Goal: Find specific page/section: Find specific page/section

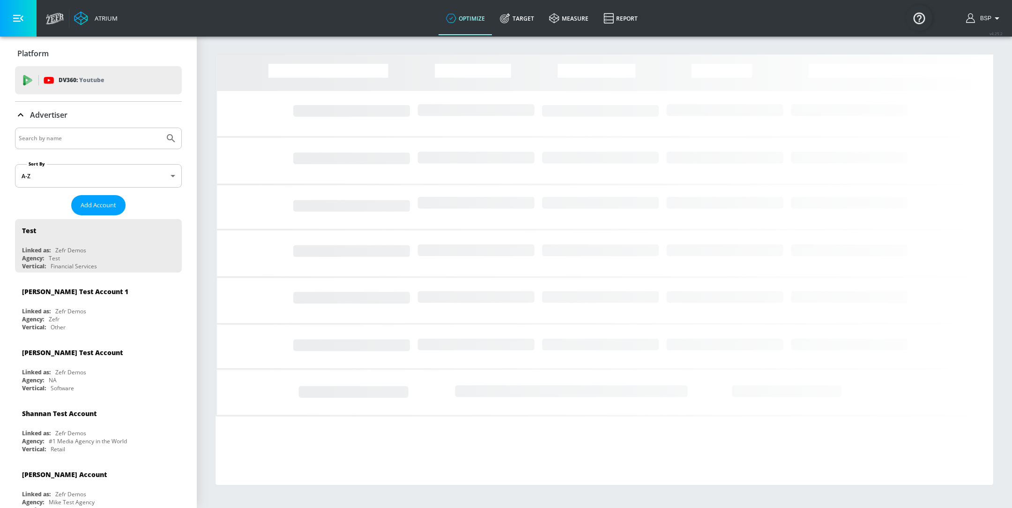
click at [67, 136] on input "Search by name" at bounding box center [90, 138] width 142 height 12
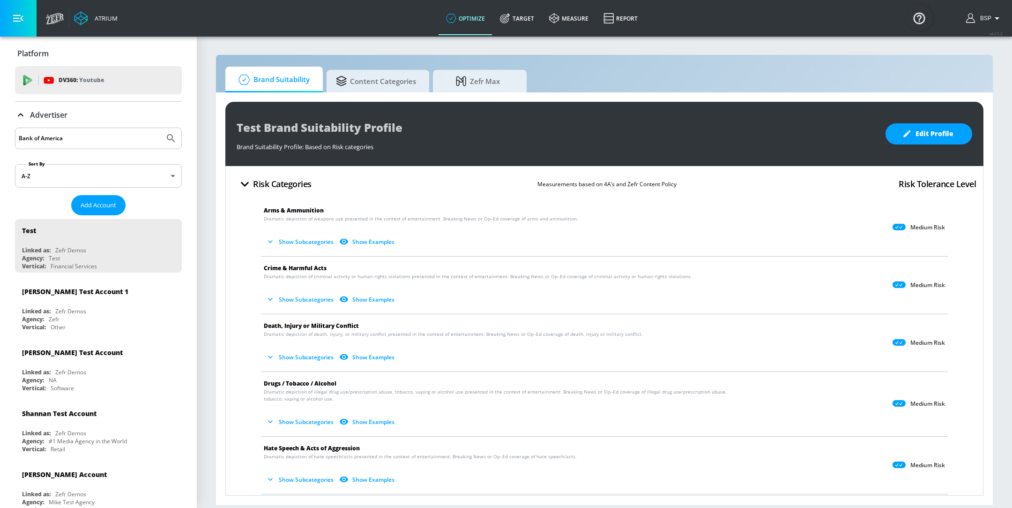
type input "Bank of America"
click at [161, 128] on button "Submit Search" at bounding box center [171, 138] width 21 height 21
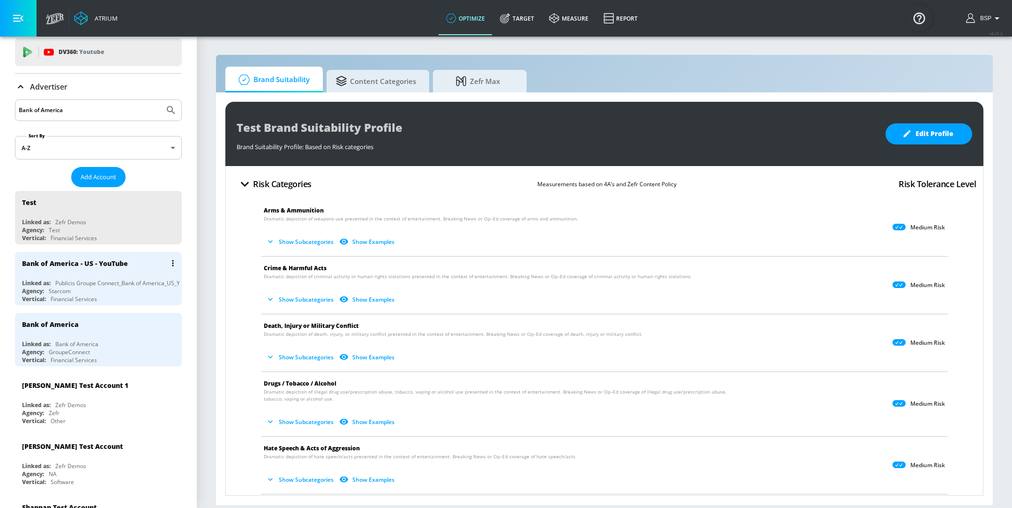
scroll to position [35, 0]
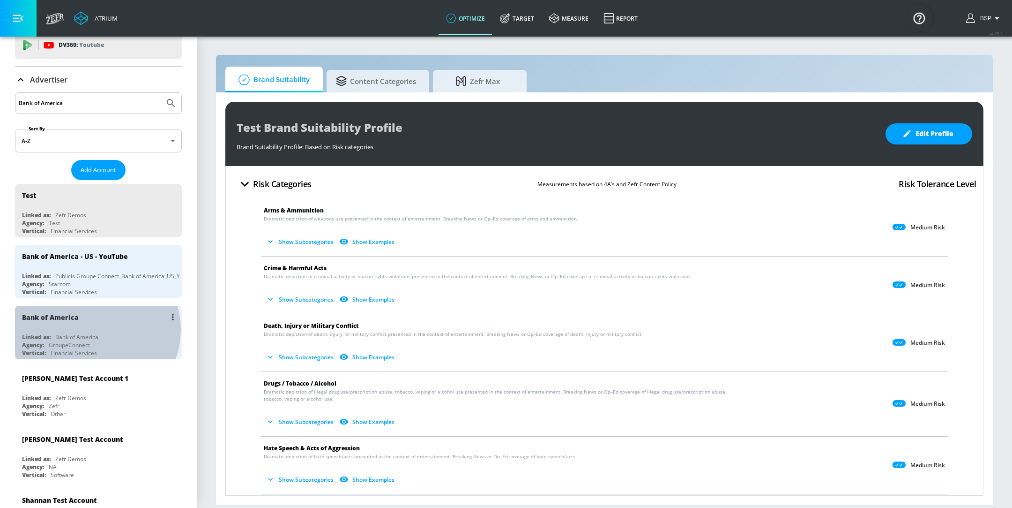
click at [95, 328] on div "Bank of America Linked as: Bank of America Agency: GroupeConnect Vertical: Fina…" at bounding box center [98, 332] width 167 height 53
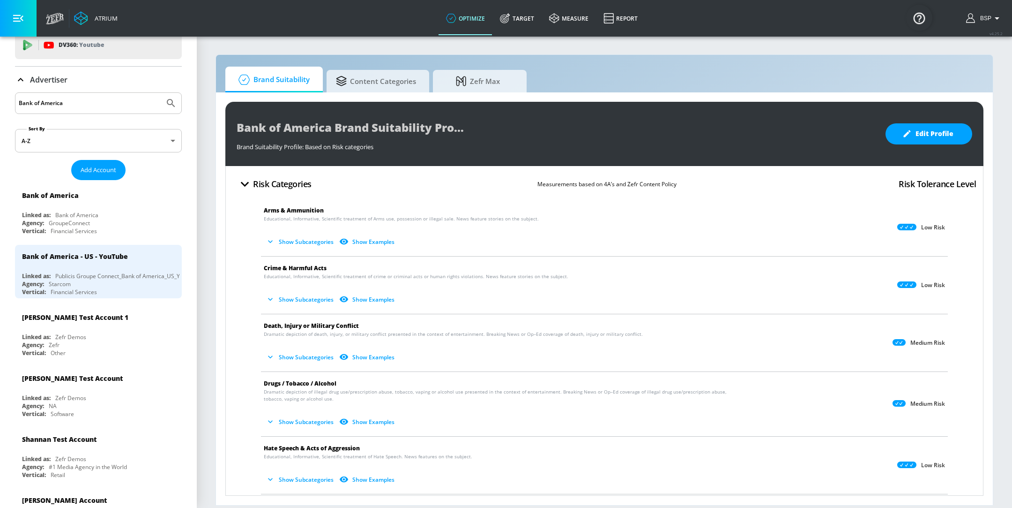
click at [292, 240] on button "Show Subcategories" at bounding box center [301, 241] width 74 height 15
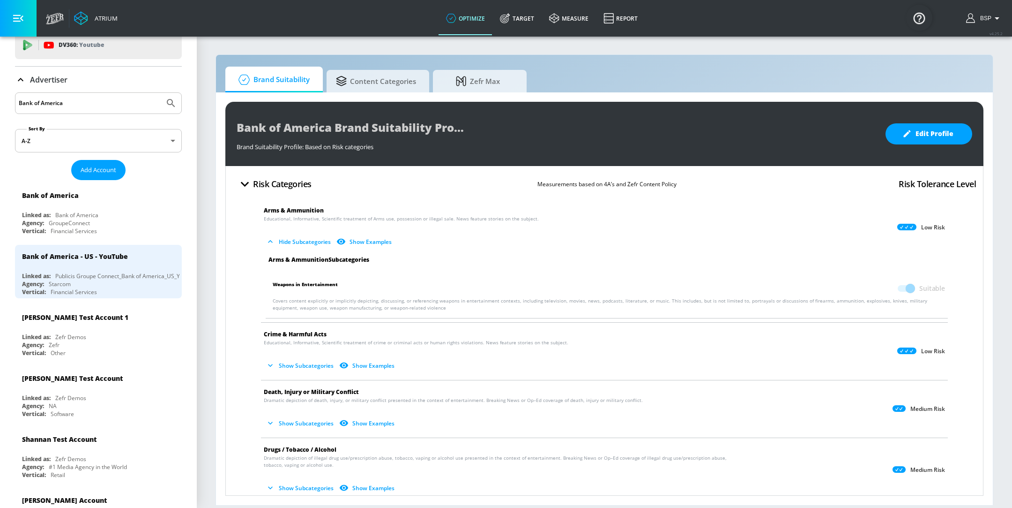
scroll to position [39, 0]
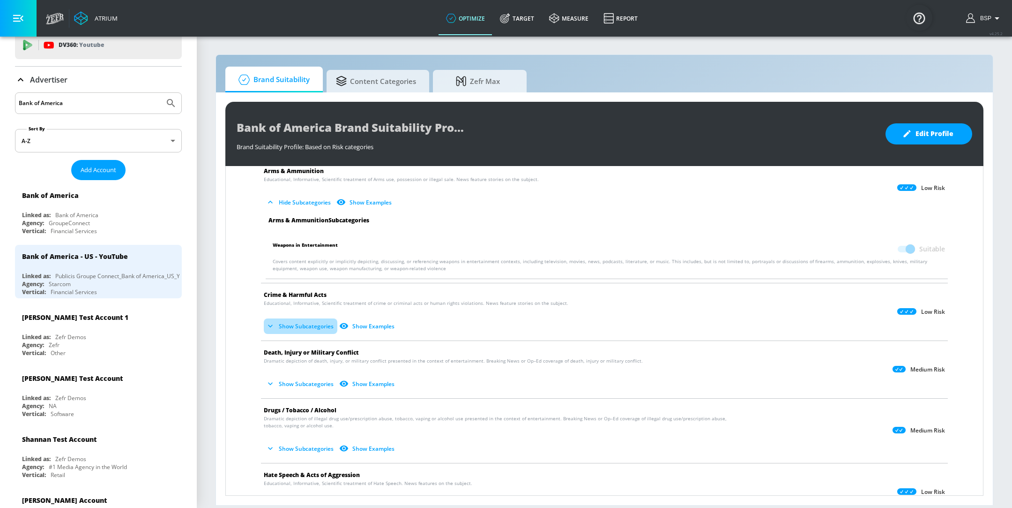
click at [278, 325] on button "Show Subcategories" at bounding box center [301, 325] width 74 height 15
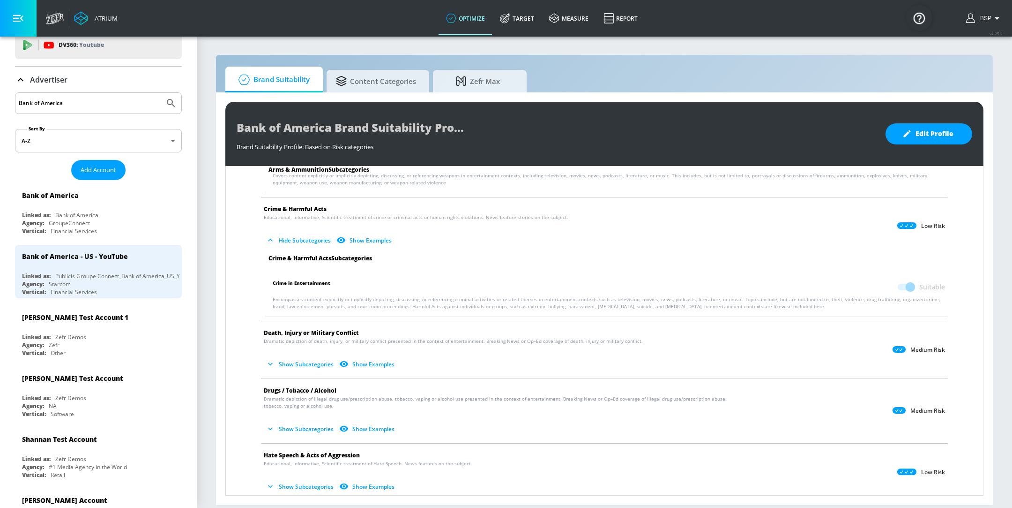
click at [311, 358] on button "Show Subcategories" at bounding box center [301, 363] width 74 height 15
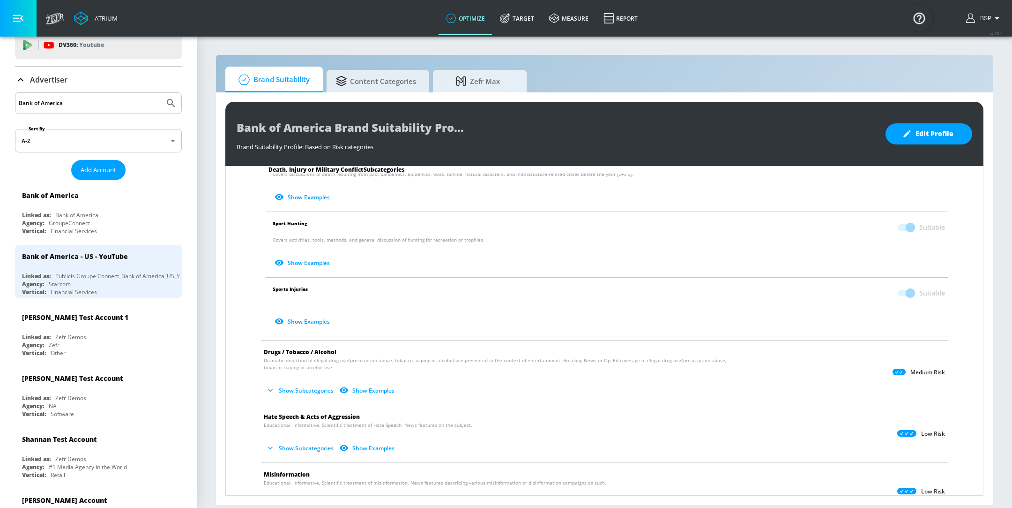
scroll to position [418, 0]
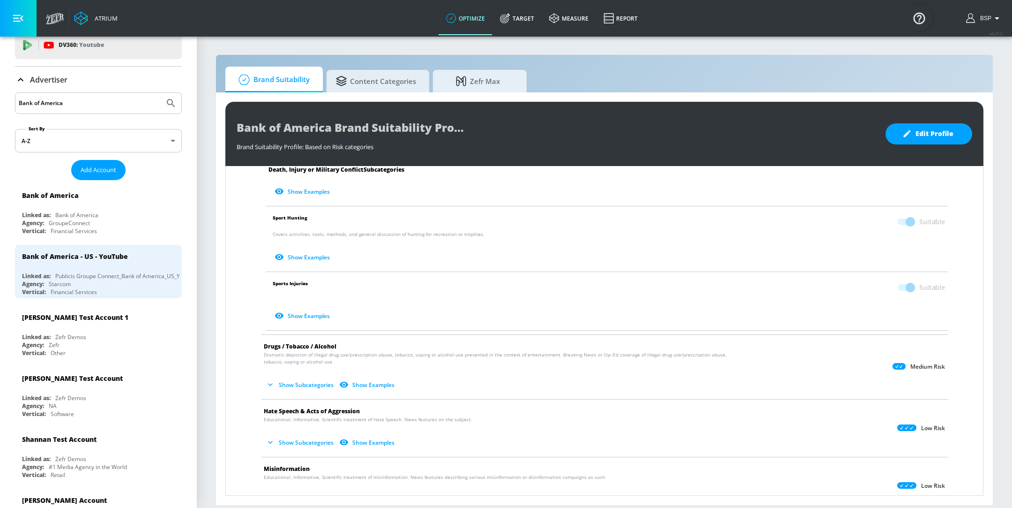
click at [292, 380] on button "Show Subcategories" at bounding box center [301, 384] width 74 height 15
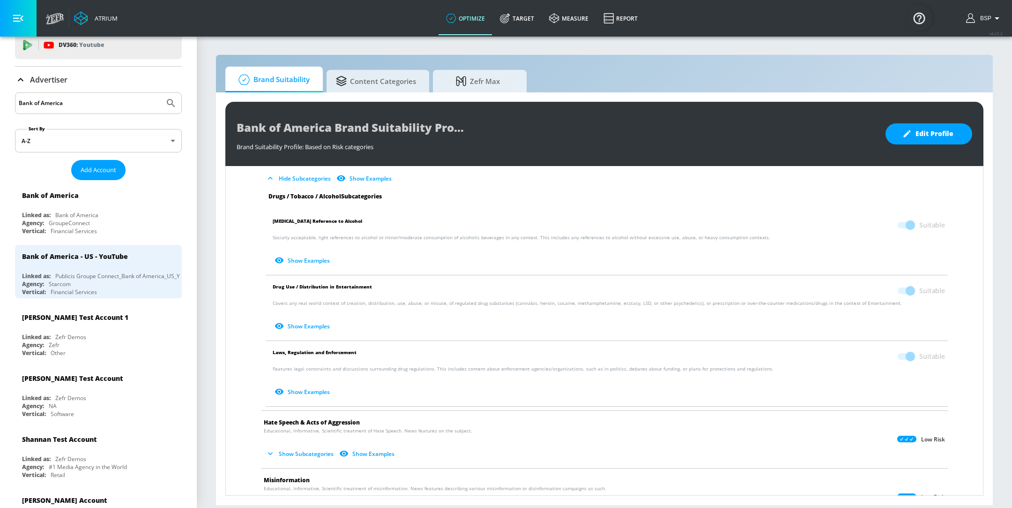
scroll to position [625, 0]
click at [307, 454] on button "Show Subcategories" at bounding box center [301, 452] width 74 height 15
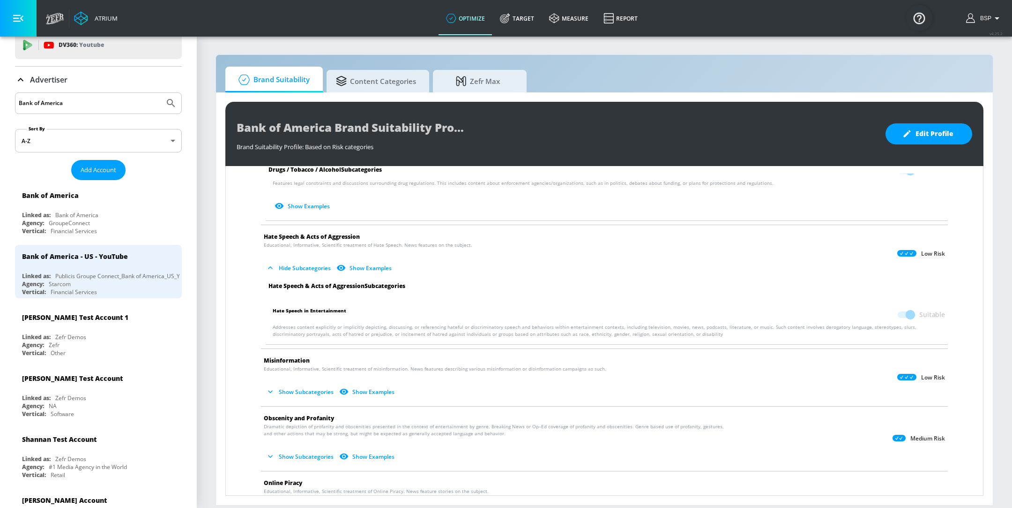
scroll to position [831, 0]
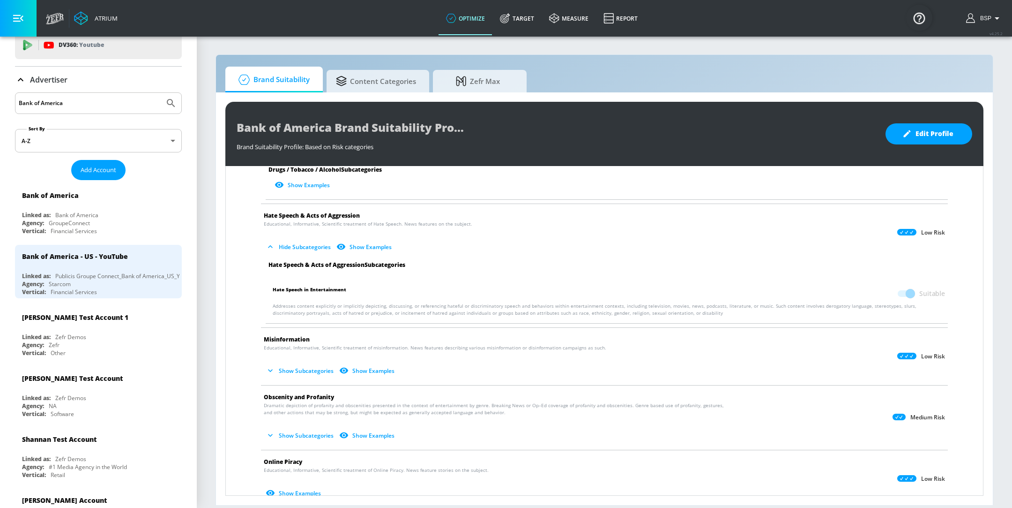
click at [296, 429] on button "Show Subcategories" at bounding box center [301, 434] width 74 height 15
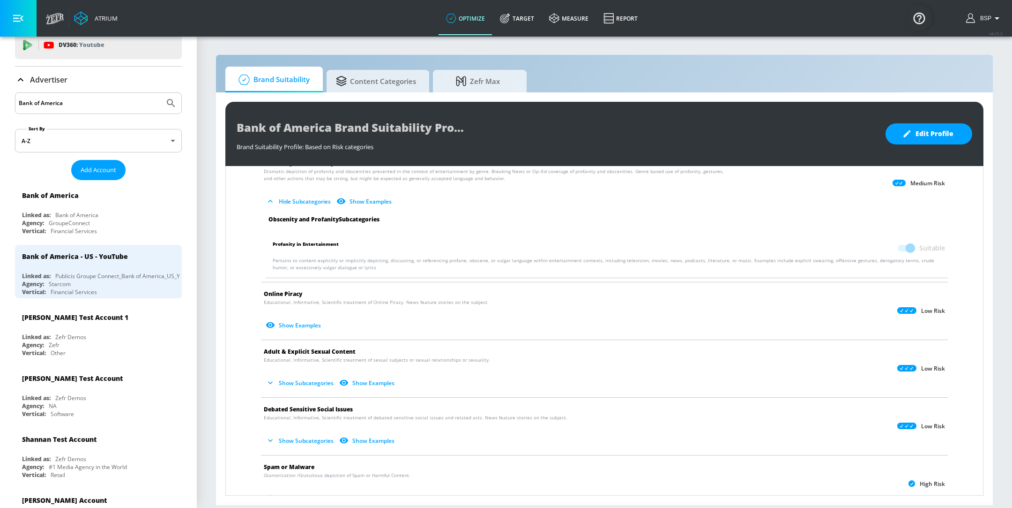
scroll to position [1066, 0]
click at [295, 380] on button "Show Subcategories" at bounding box center [301, 381] width 74 height 15
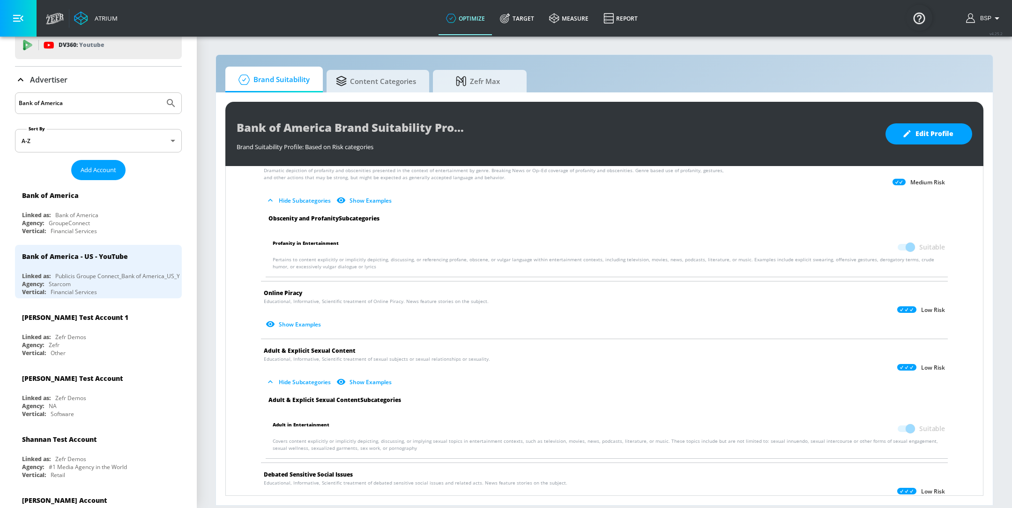
scroll to position [1240, 0]
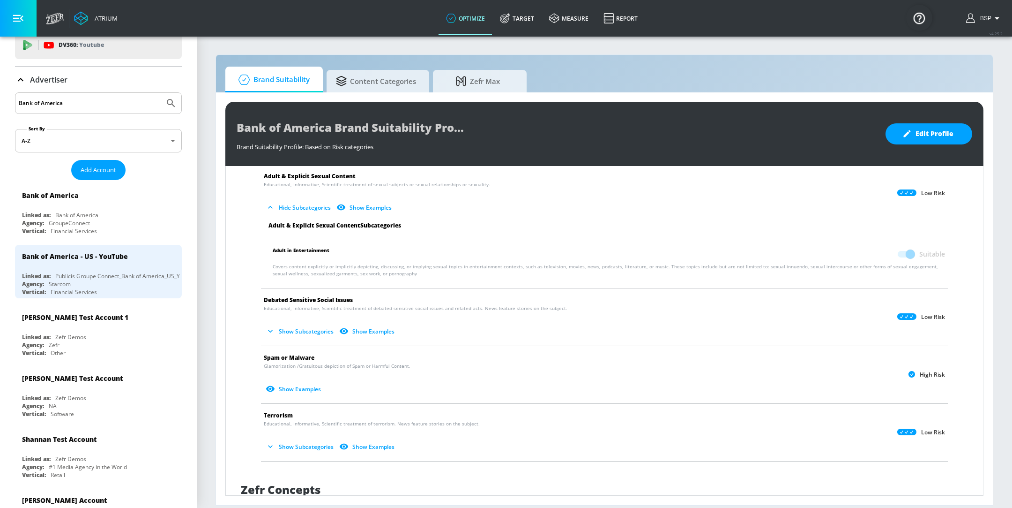
click at [307, 325] on button "Show Subcategories" at bounding box center [301, 330] width 74 height 15
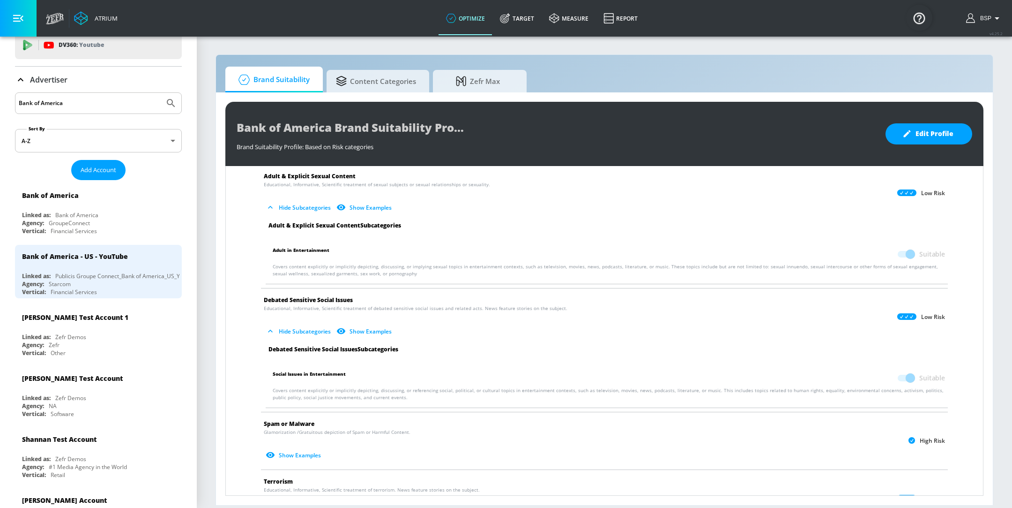
scroll to position [1391, 0]
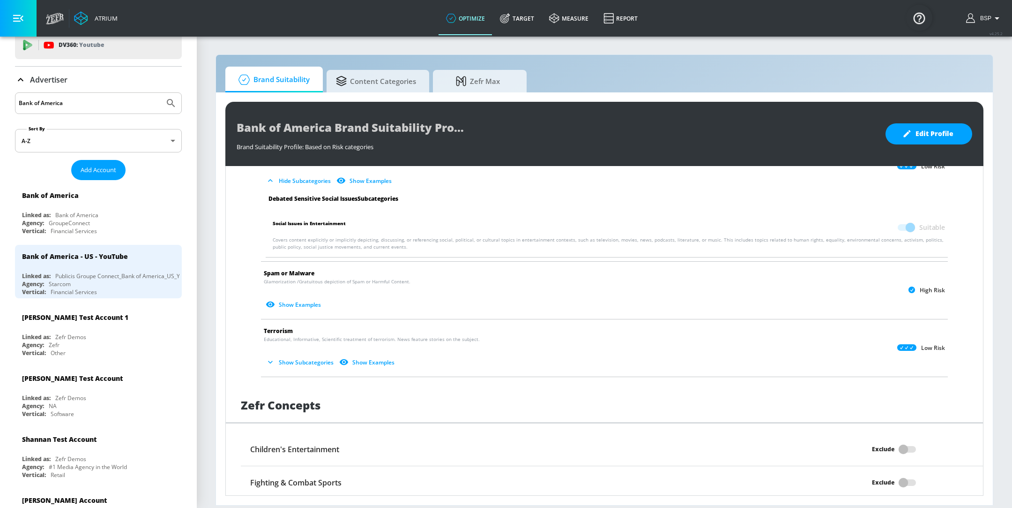
click at [306, 356] on button "Show Subcategories" at bounding box center [301, 361] width 74 height 15
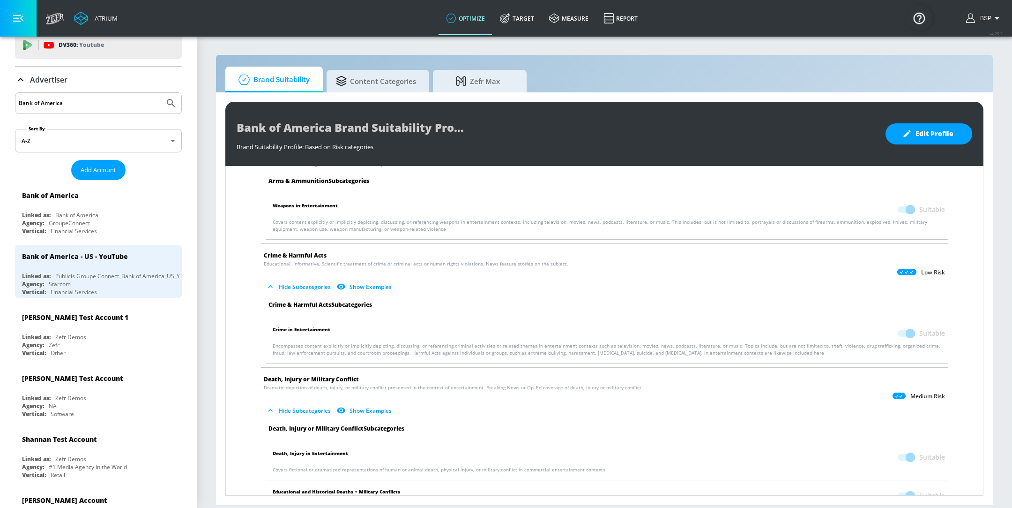
scroll to position [160, 0]
